Goal: Transaction & Acquisition: Book appointment/travel/reservation

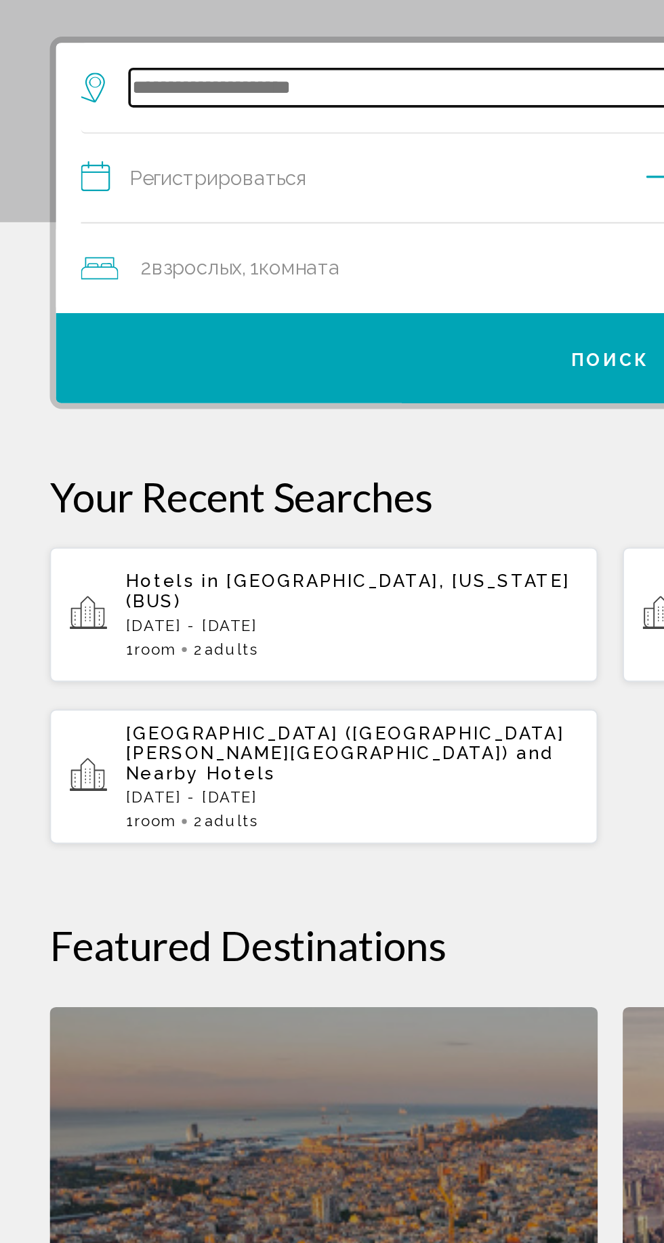
click at [113, 325] on input "Виджет поиска" at bounding box center [334, 333] width 529 height 20
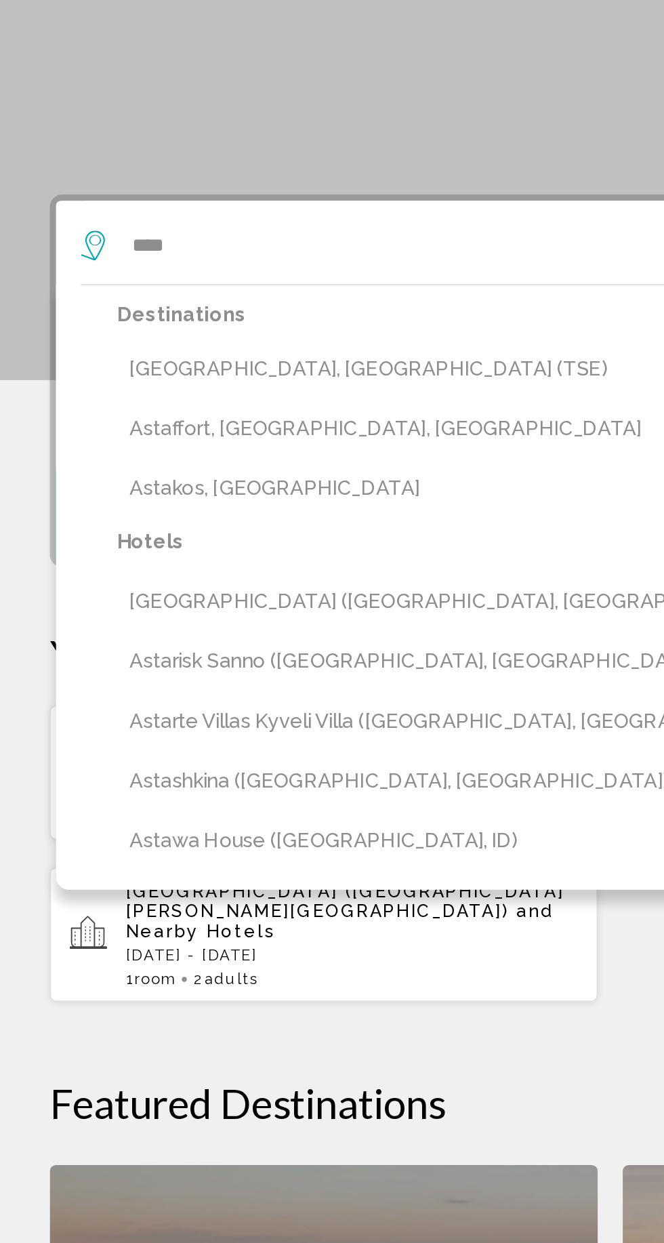
click at [108, 396] on button "[GEOGRAPHIC_DATA], [GEOGRAPHIC_DATA] (TSE)" at bounding box center [342, 401] width 556 height 26
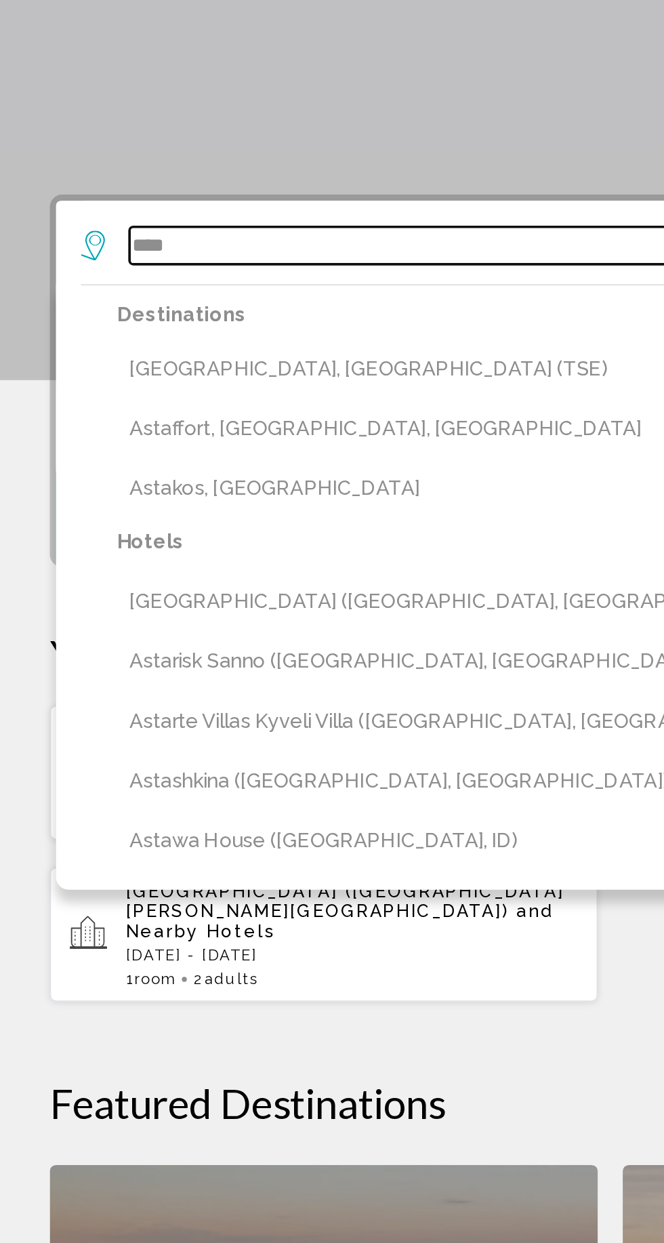
type input "**********"
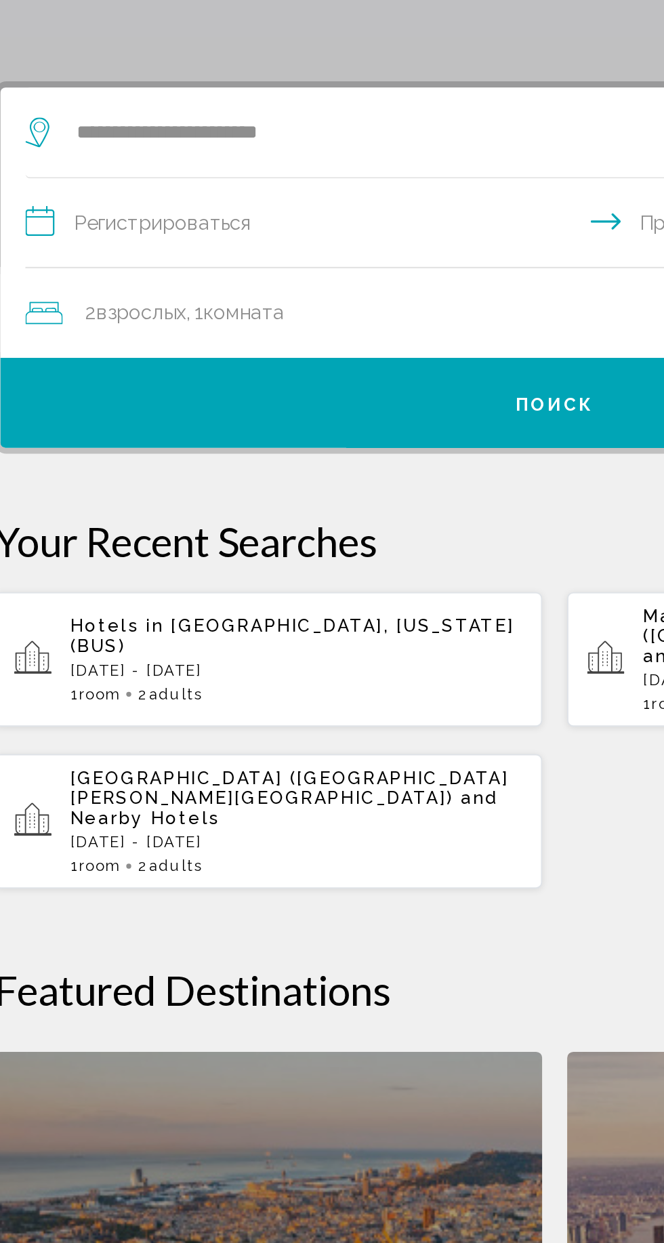
click at [116, 390] on input "**********" at bounding box center [334, 384] width 581 height 52
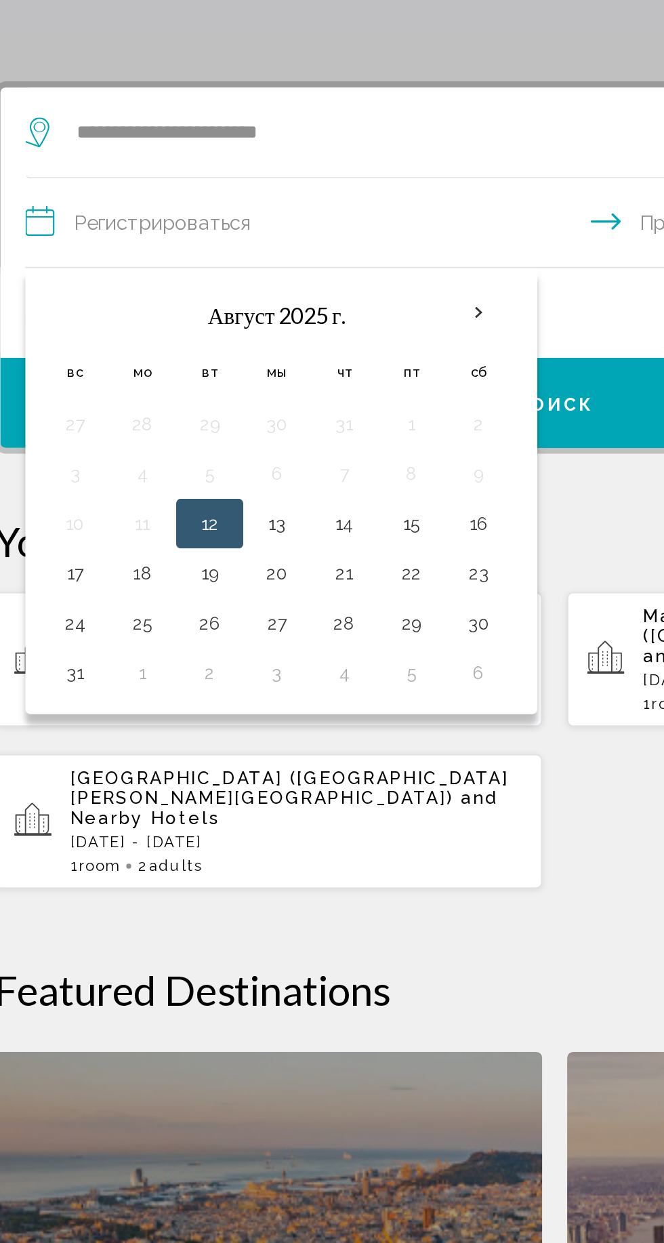
click at [138, 545] on button "12" at bounding box center [144, 546] width 22 height 19
click at [175, 553] on button "13" at bounding box center [181, 546] width 22 height 19
type input "**********"
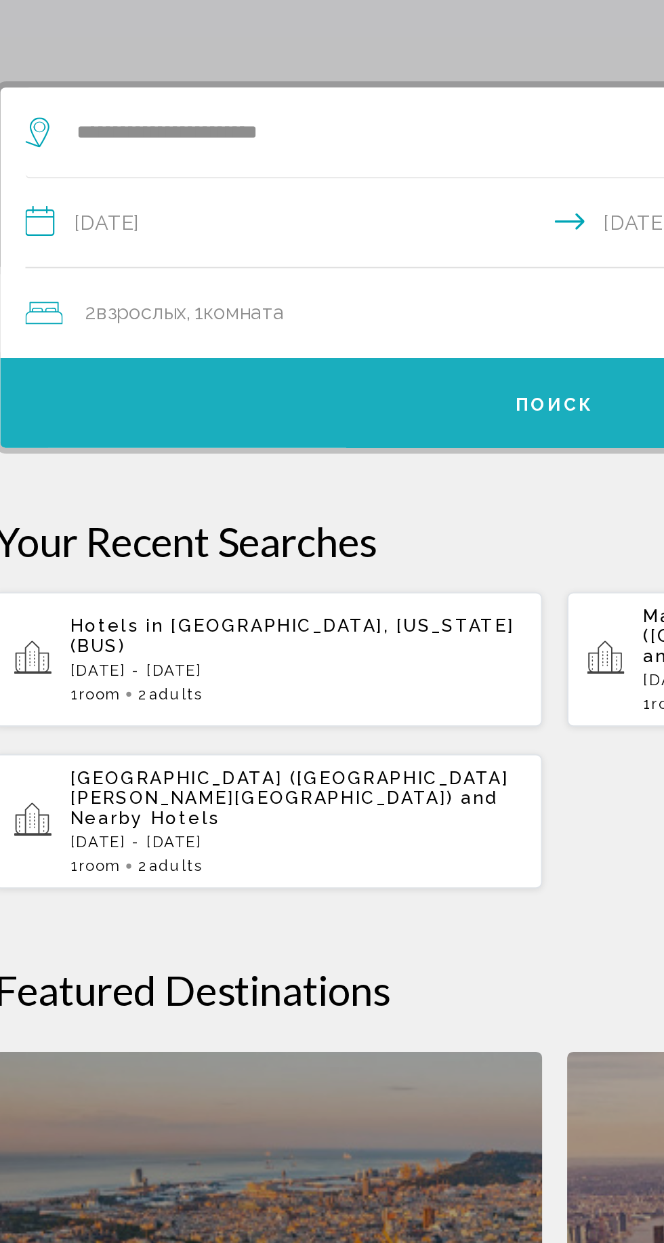
click at [111, 472] on button "Поиск" at bounding box center [331, 480] width 603 height 49
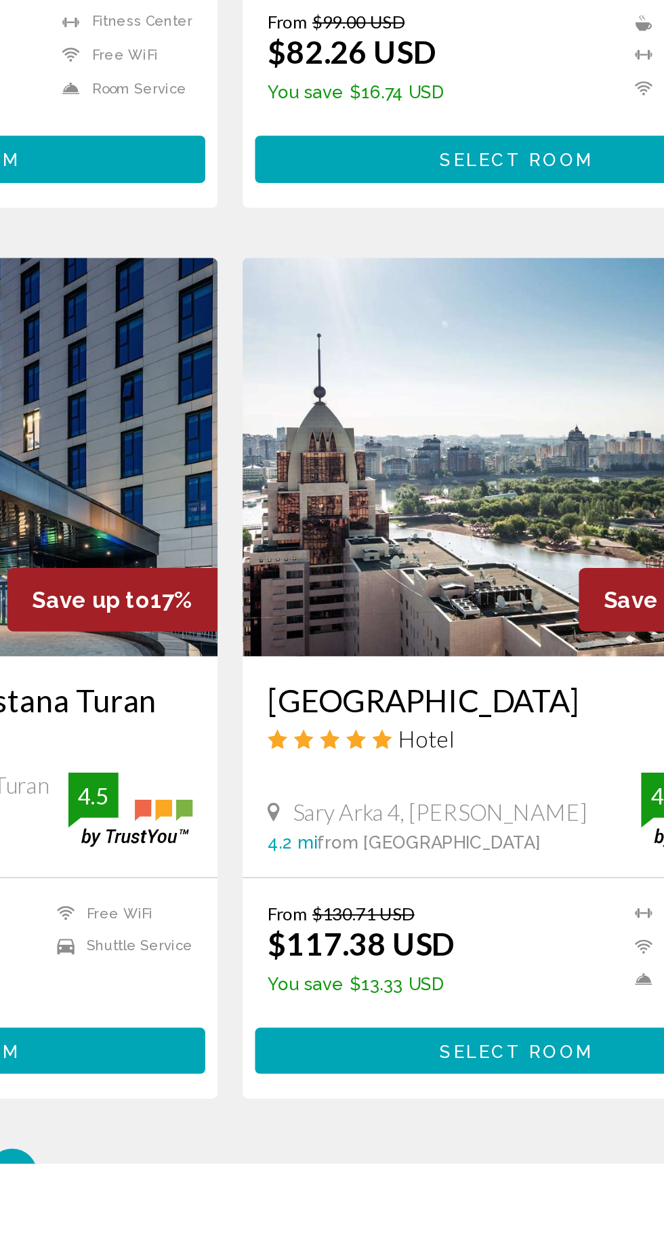
scroll to position [1974, 0]
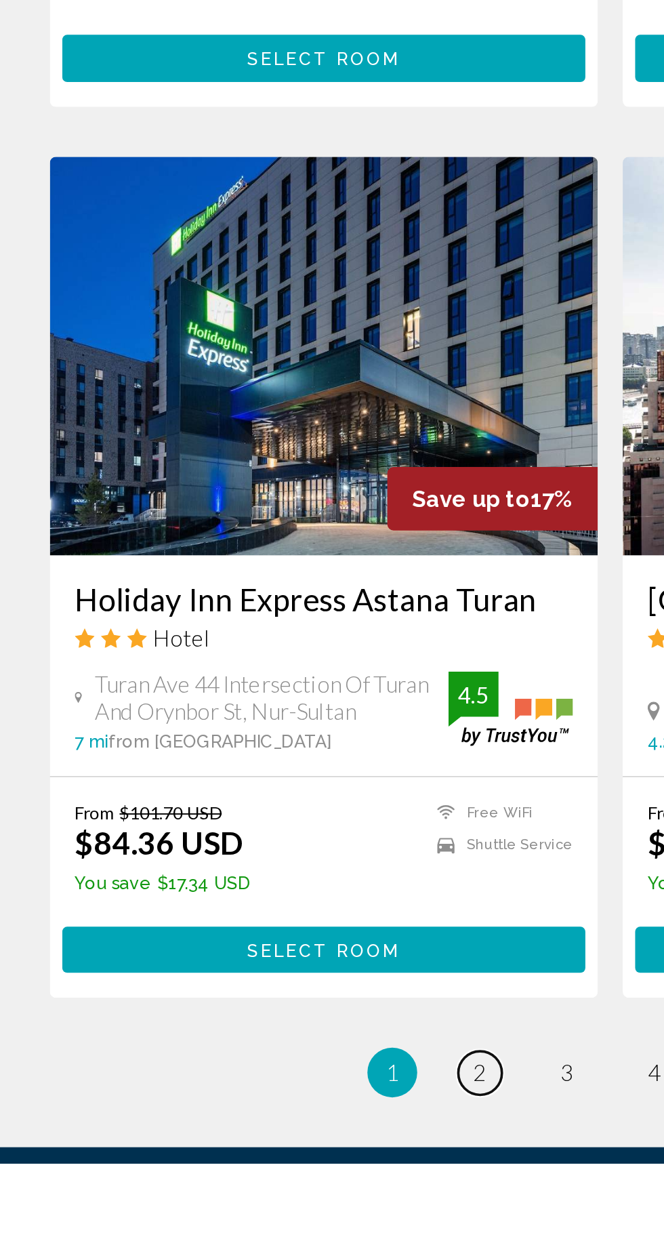
click at [258, 1182] on link "page 2" at bounding box center [261, 1194] width 24 height 24
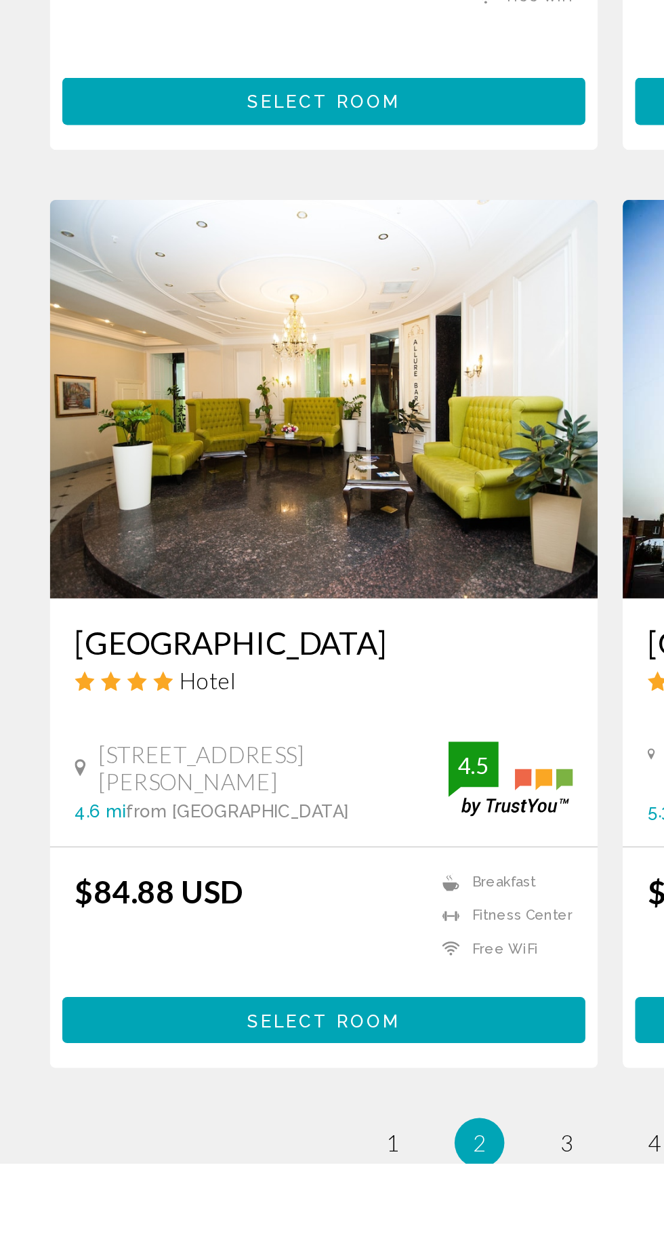
scroll to position [1880, 0]
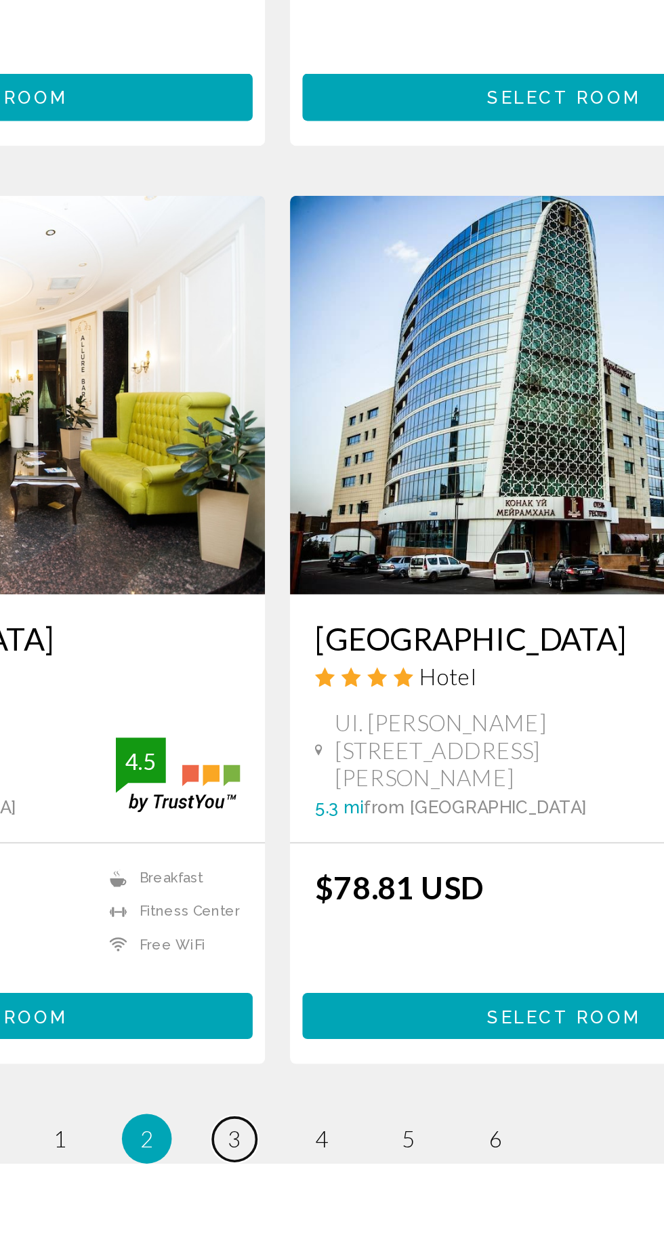
click at [310, 1222] on span "3" at bounding box center [308, 1229] width 7 height 15
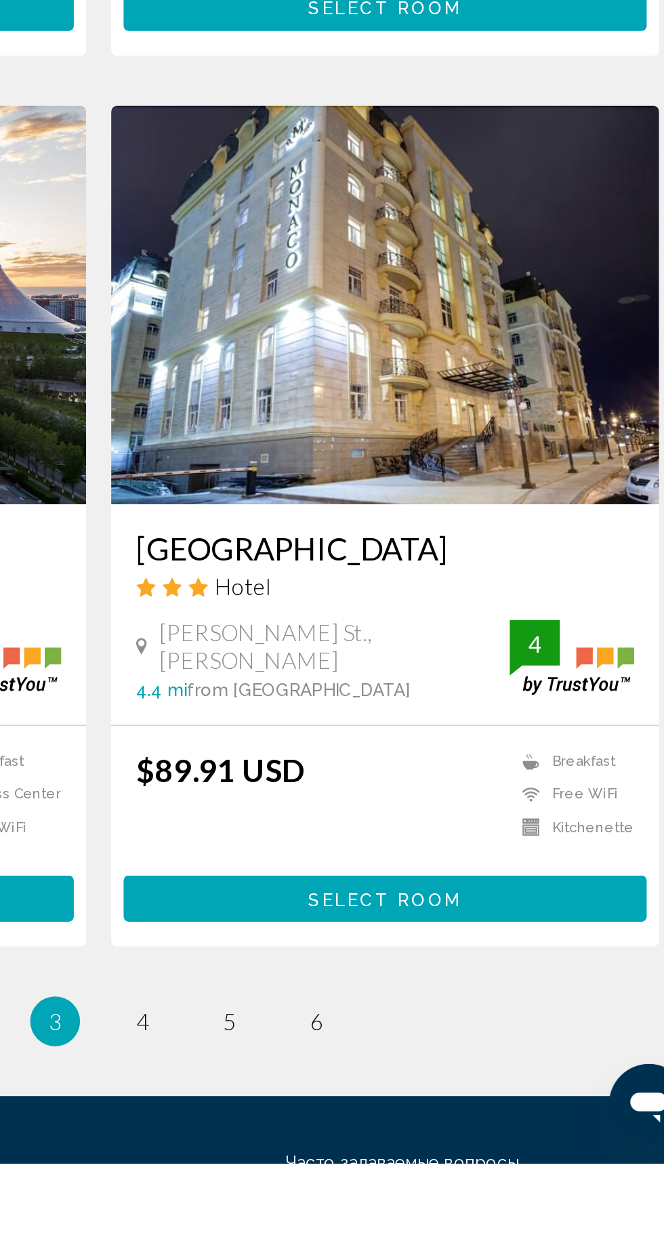
scroll to position [1937, 0]
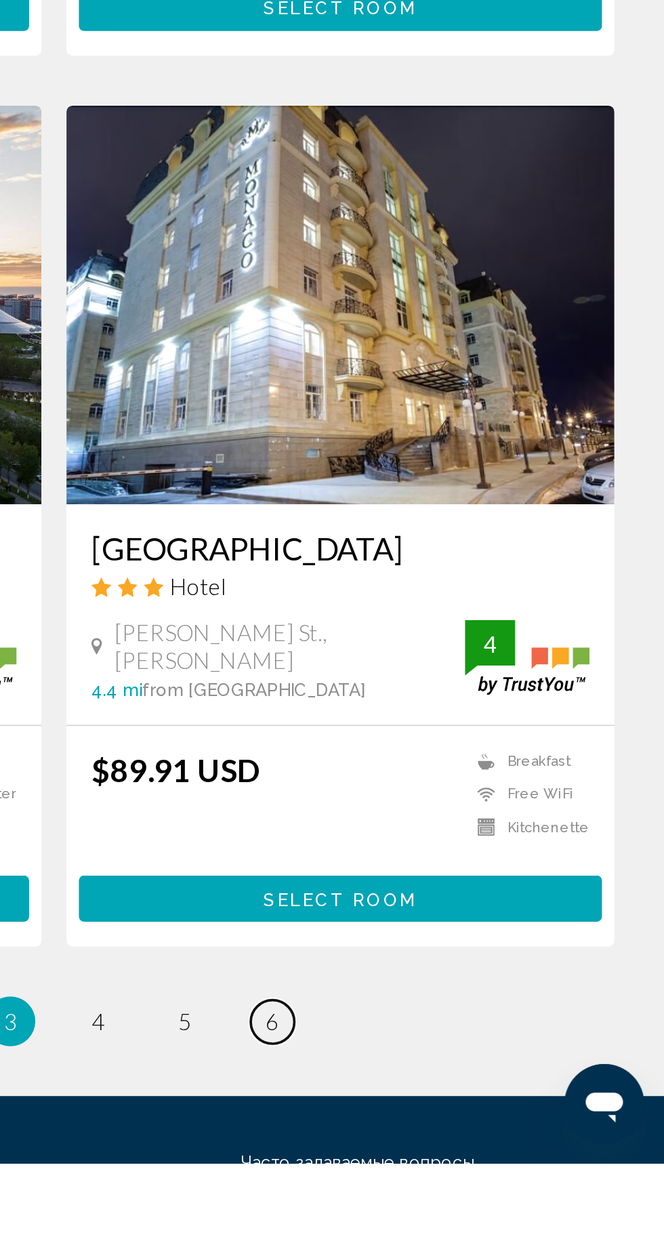
click at [457, 1154] on link "page 6" at bounding box center [451, 1166] width 24 height 24
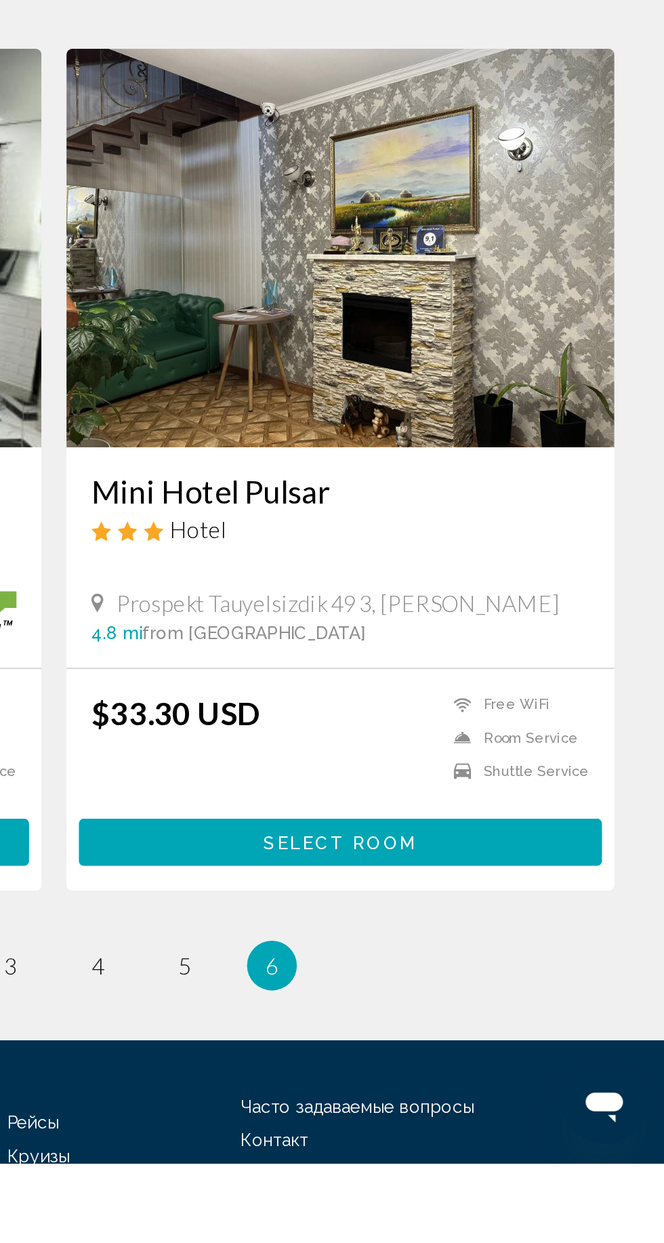
scroll to position [18, 0]
click at [405, 1130] on span "5" at bounding box center [403, 1135] width 7 height 15
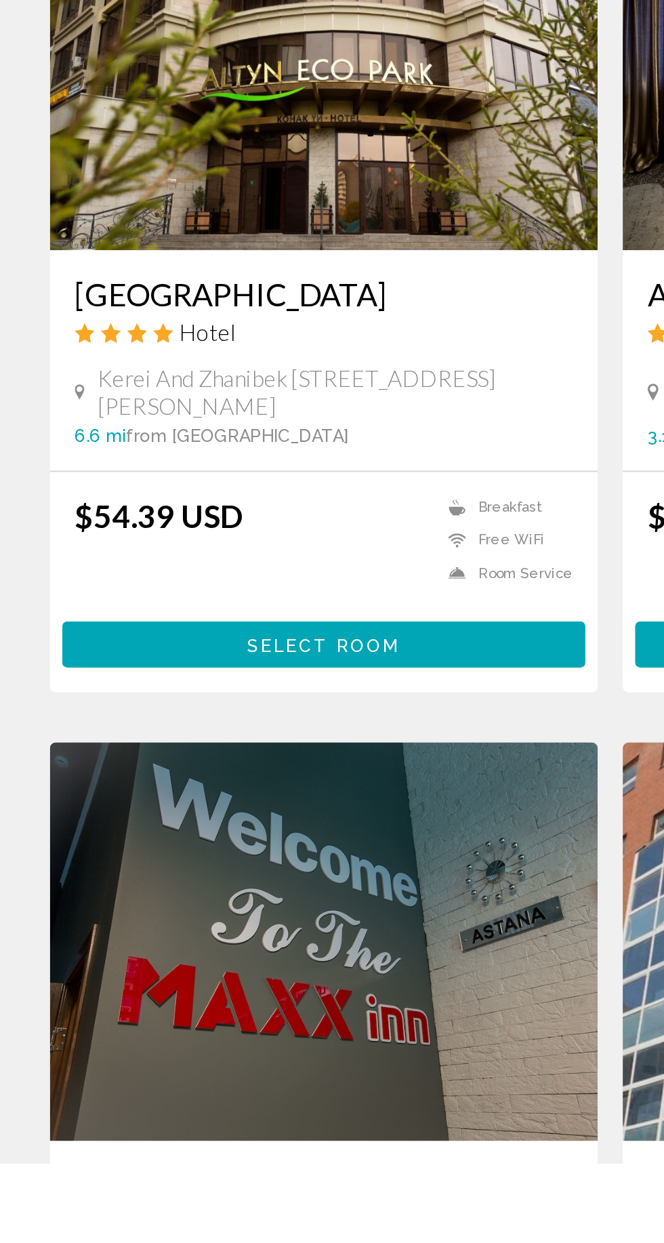
scroll to position [585, 0]
